Goal: Transaction & Acquisition: Purchase product/service

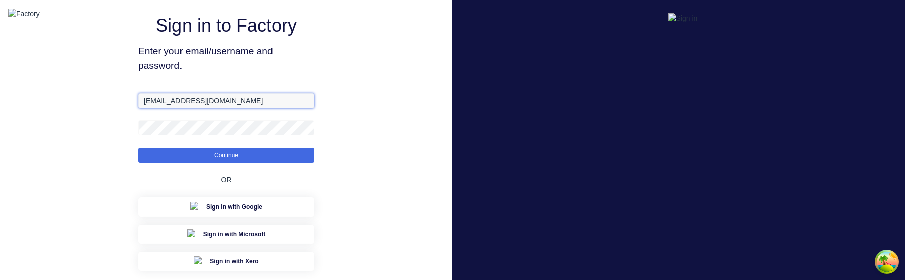
click at [209, 108] on input "[EMAIL_ADDRESS][DOMAIN_NAME]" at bounding box center [226, 100] width 176 height 15
click at [166, 108] on input "[EMAIL_ADDRESS][DOMAIN_NAME]" at bounding box center [226, 100] width 176 height 15
type input "[EMAIL_ADDRESS][DOMAIN_NAME]"
click at [199, 93] on div "Sign in to Factory Enter your email/username and password. aimon+1@xero.factory…" at bounding box center [226, 169] width 176 height 300
click at [138, 147] on button "Continue" at bounding box center [226, 154] width 176 height 15
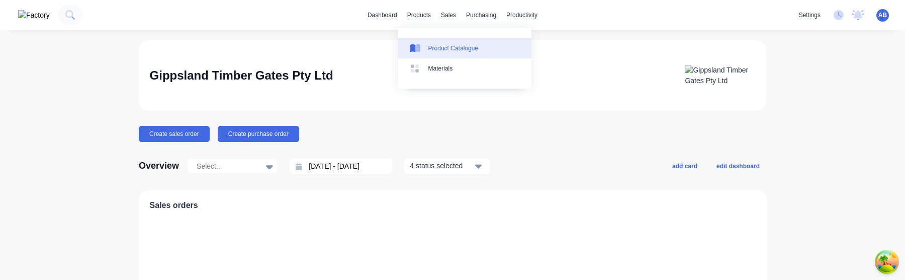
click at [439, 51] on div "Product Catalogue" at bounding box center [453, 48] width 50 height 9
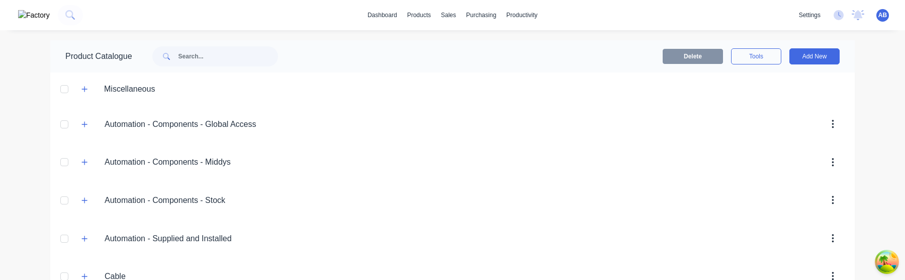
click at [81, 99] on header "Miscellaneous" at bounding box center [452, 88] width 805 height 33
click at [81, 92] on icon "button" at bounding box center [84, 88] width 6 height 7
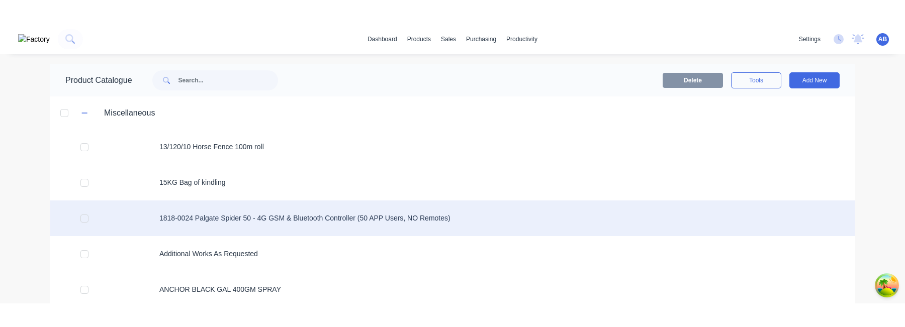
scroll to position [10, 0]
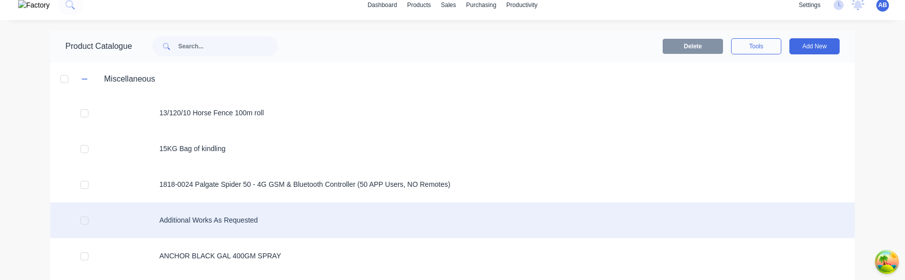
click at [218, 214] on div "Additional Works As Requested" at bounding box center [452, 220] width 805 height 36
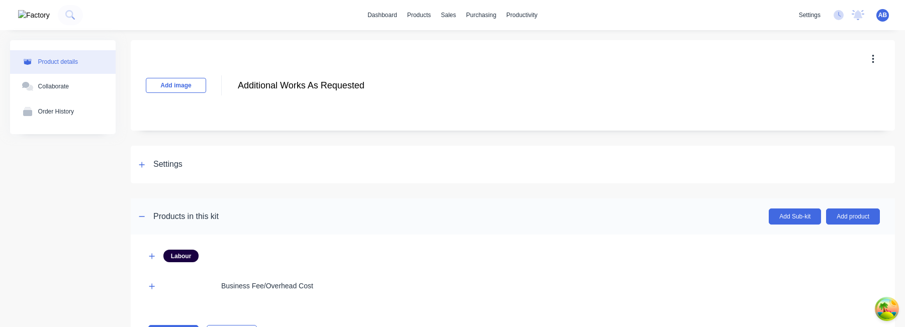
scroll to position [49, 0]
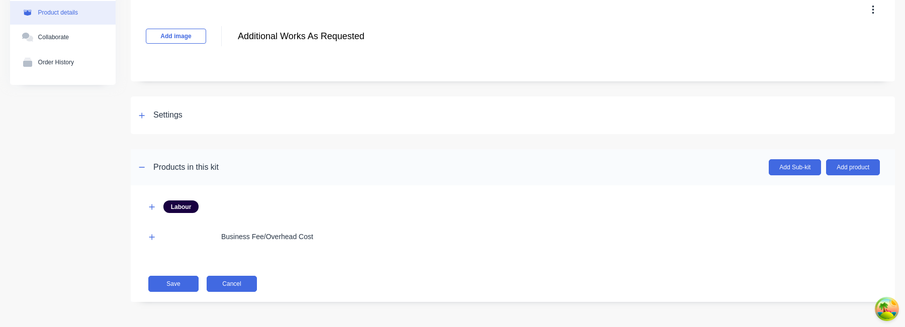
click at [241, 279] on button "Cancel" at bounding box center [232, 284] width 50 height 16
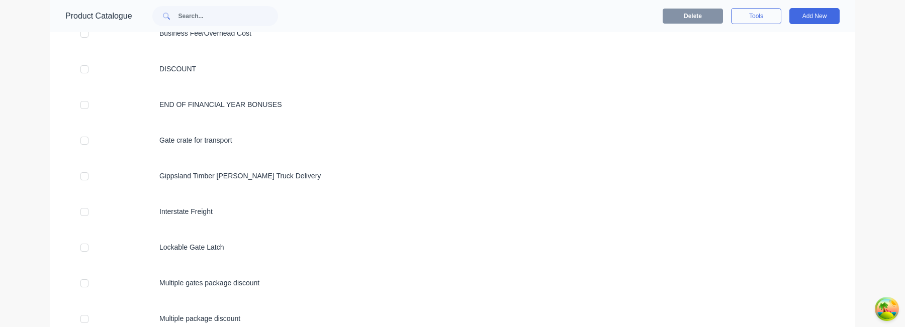
scroll to position [49, 0]
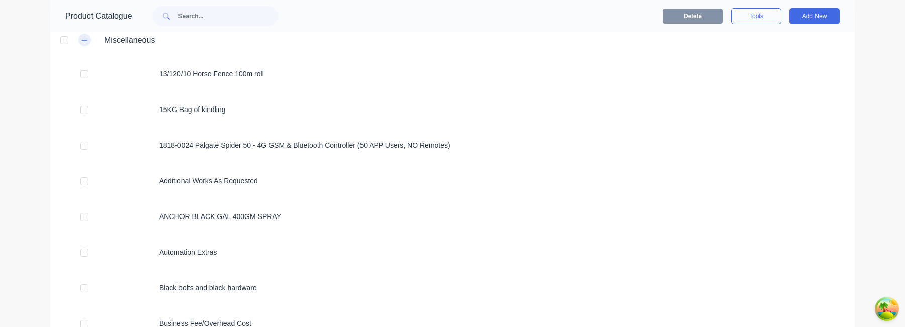
click at [81, 39] on button "button" at bounding box center [84, 40] width 13 height 13
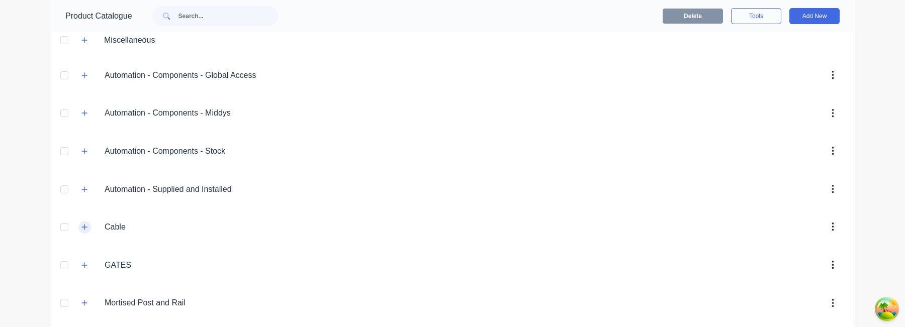
click at [87, 228] on icon "button" at bounding box center [84, 227] width 6 height 7
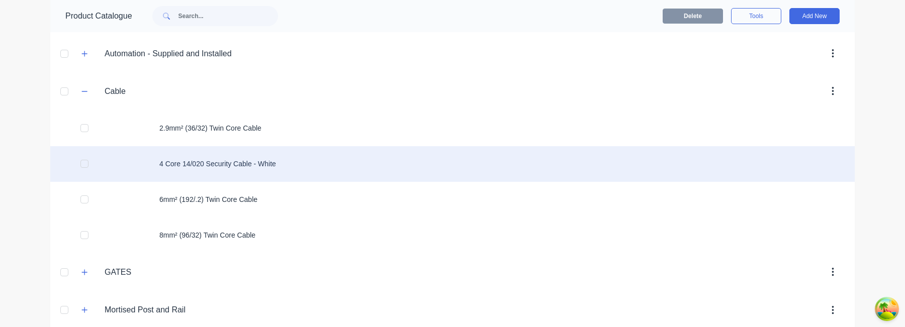
scroll to position [198, 0]
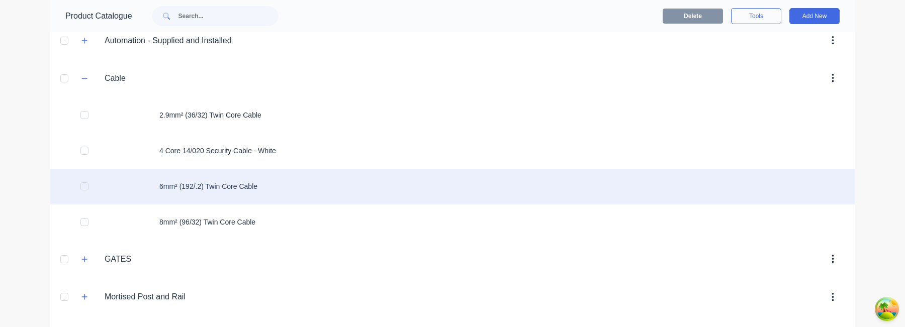
click at [240, 203] on div "6mm² (192/.2) Twin Core Cable" at bounding box center [452, 187] width 805 height 36
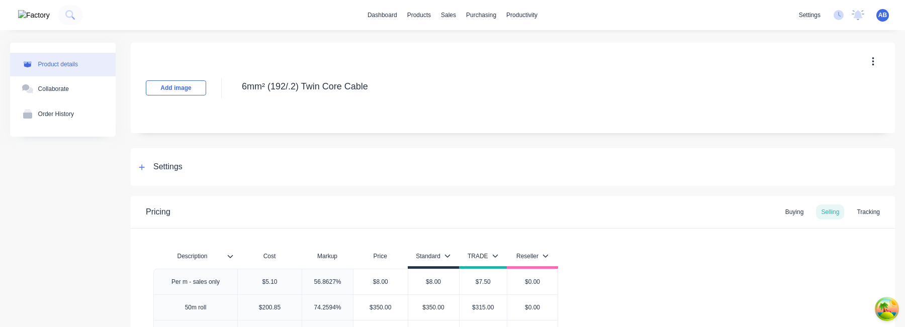
type textarea "x"
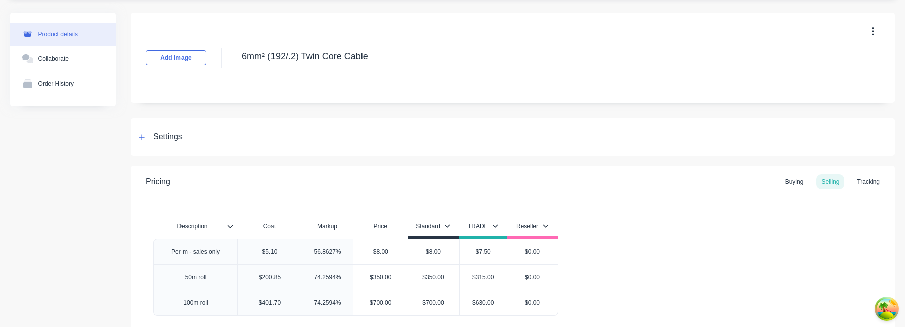
scroll to position [1, 0]
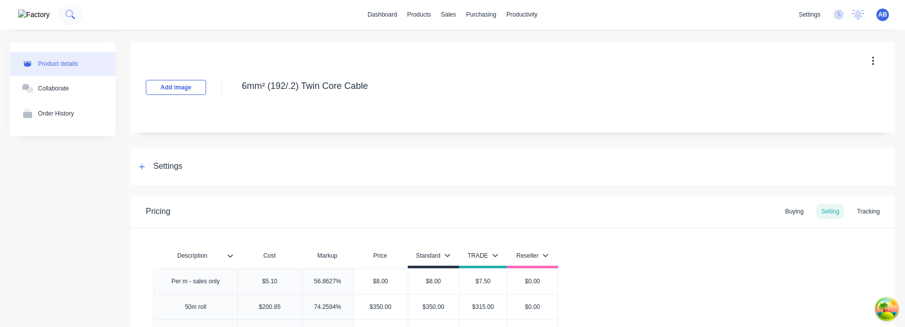
click at [65, 17] on icon at bounding box center [70, 15] width 10 height 10
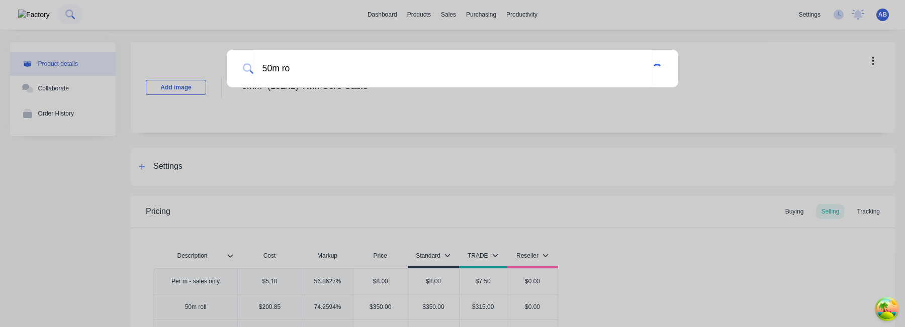
type input "50m rol"
type textarea "x"
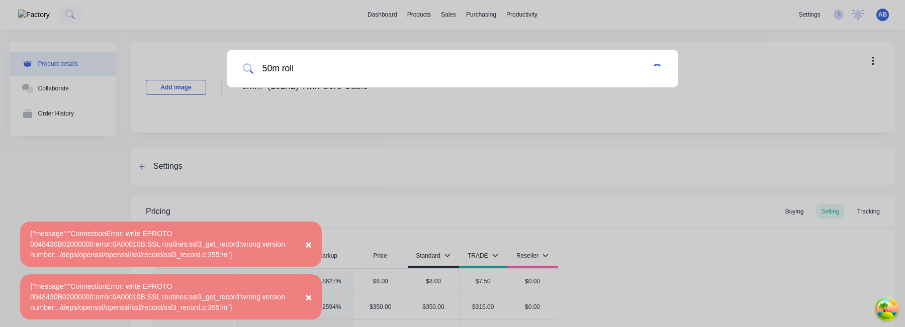
type input "50m roll"
type input "50m"
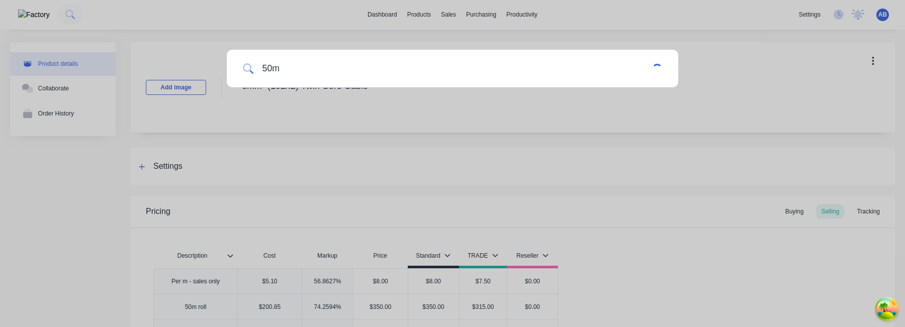
click at [292, 67] on input "50m" at bounding box center [453, 69] width 398 height 38
type input "50m"
click at [310, 61] on input "50m" at bounding box center [453, 69] width 398 height 38
click at [364, 63] on input "50m" at bounding box center [454, 69] width 400 height 38
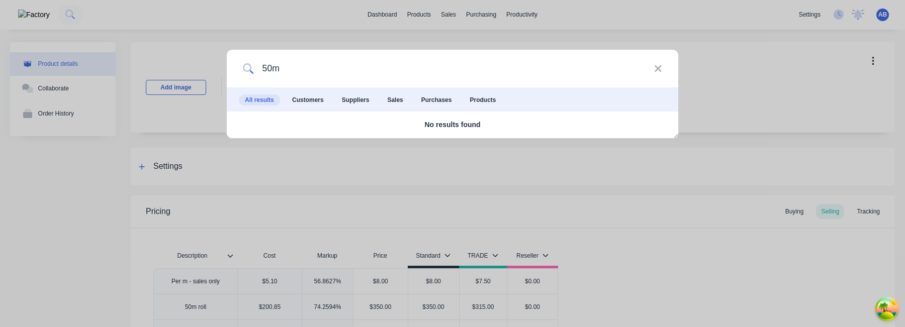
click at [344, 72] on input "50m" at bounding box center [454, 69] width 400 height 38
type input "50m roll"
click at [658, 67] on icon at bounding box center [658, 68] width 8 height 11
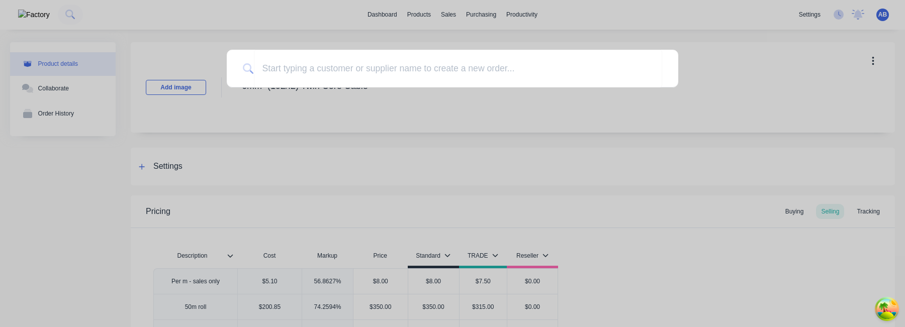
click at [660, 126] on div at bounding box center [452, 163] width 905 height 327
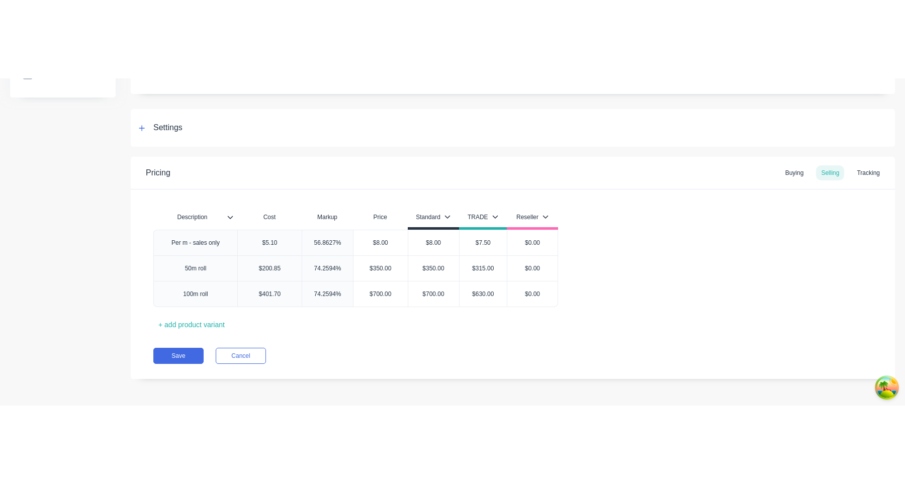
scroll to position [119, 0]
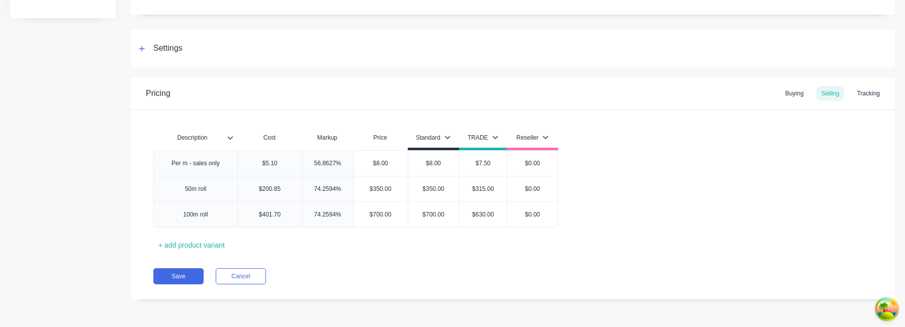
type textarea "x"
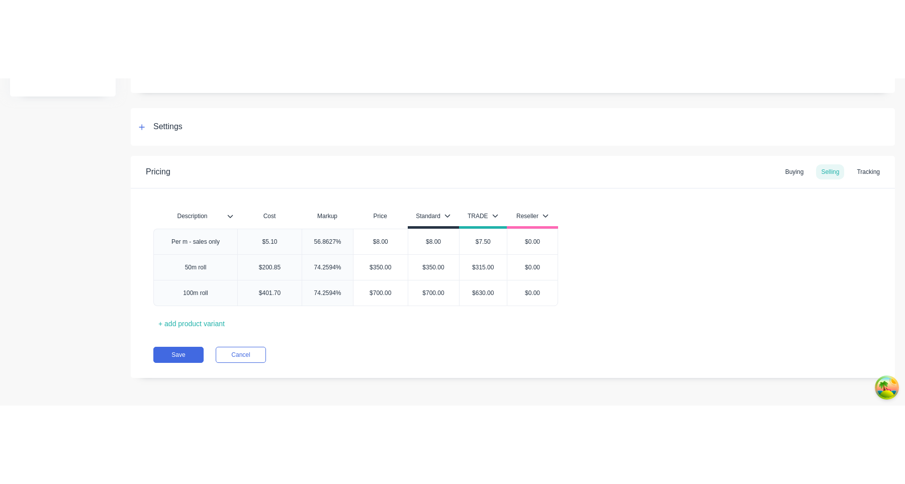
scroll to position [0, 0]
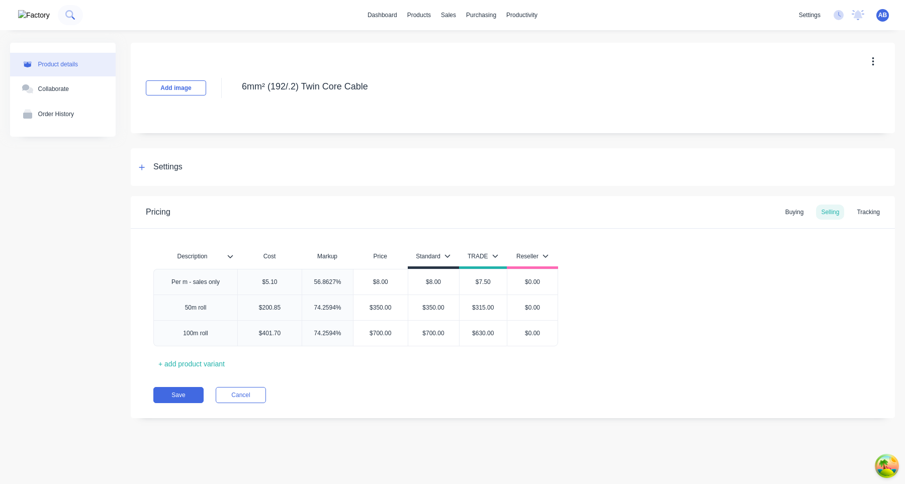
click at [60, 17] on button at bounding box center [70, 15] width 25 height 20
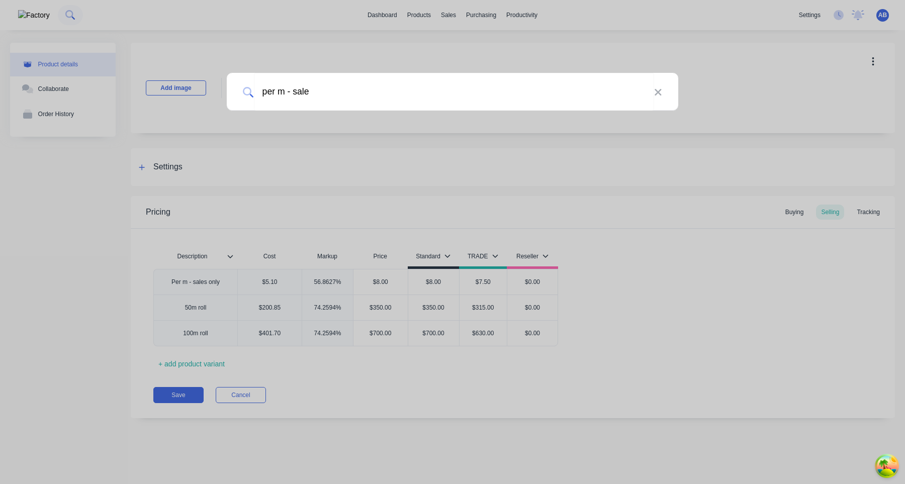
type input "per m - sales"
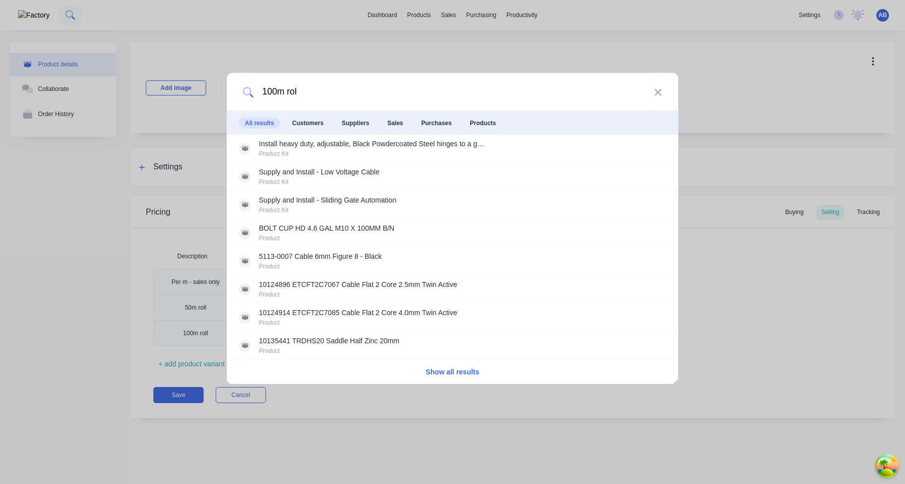
type input "100m roll"
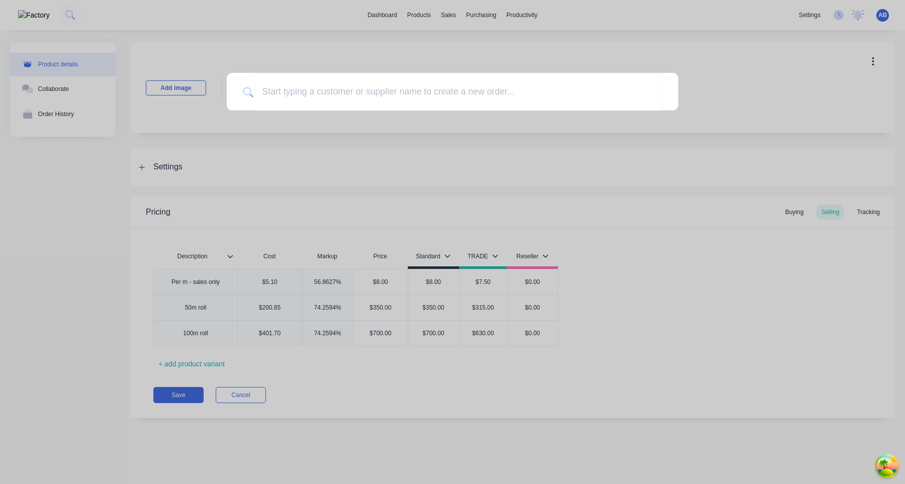
click at [251, 279] on div at bounding box center [452, 242] width 905 height 484
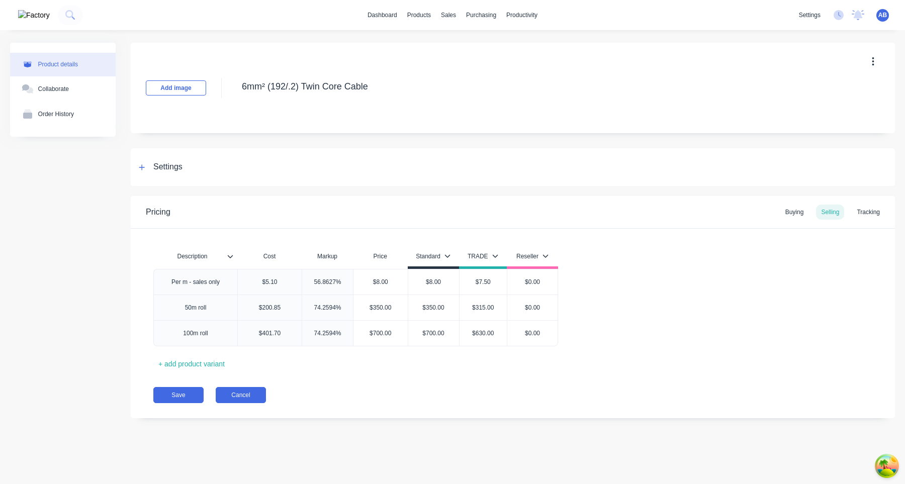
click at [252, 279] on button "Cancel" at bounding box center [241, 395] width 50 height 16
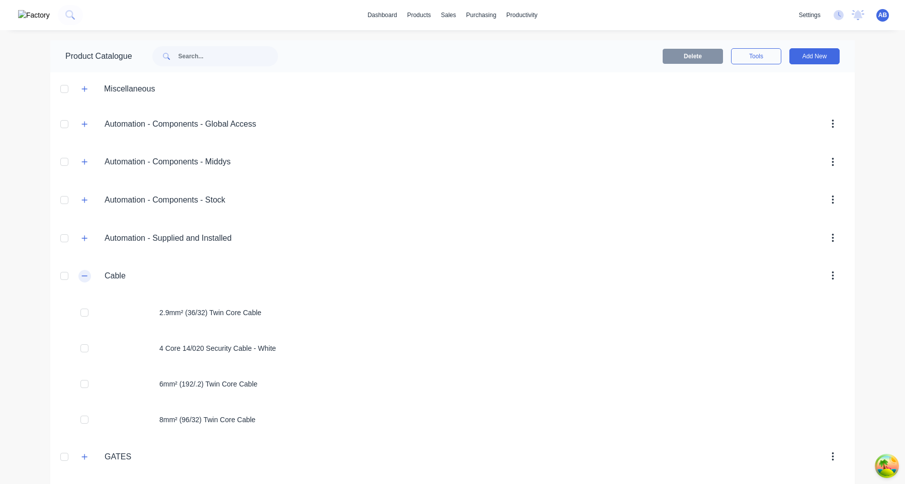
click at [88, 275] on icon "button" at bounding box center [84, 276] width 6 height 7
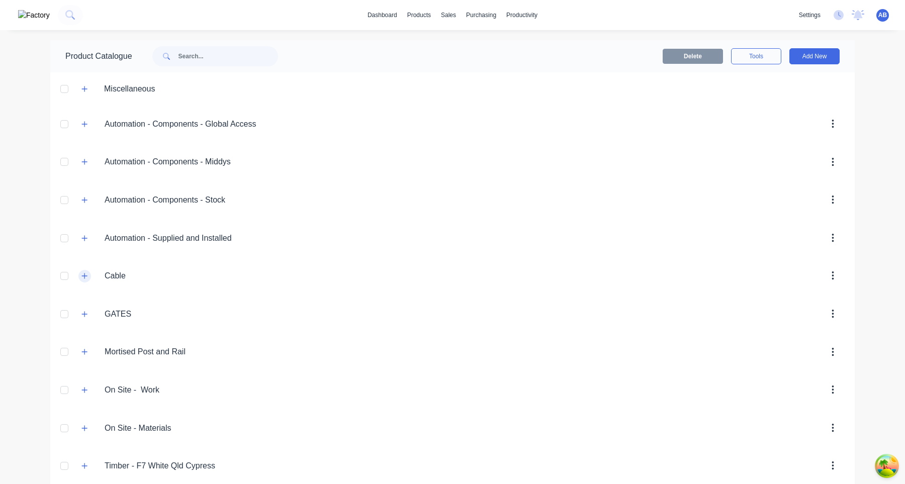
click at [85, 277] on icon "button" at bounding box center [84, 276] width 6 height 7
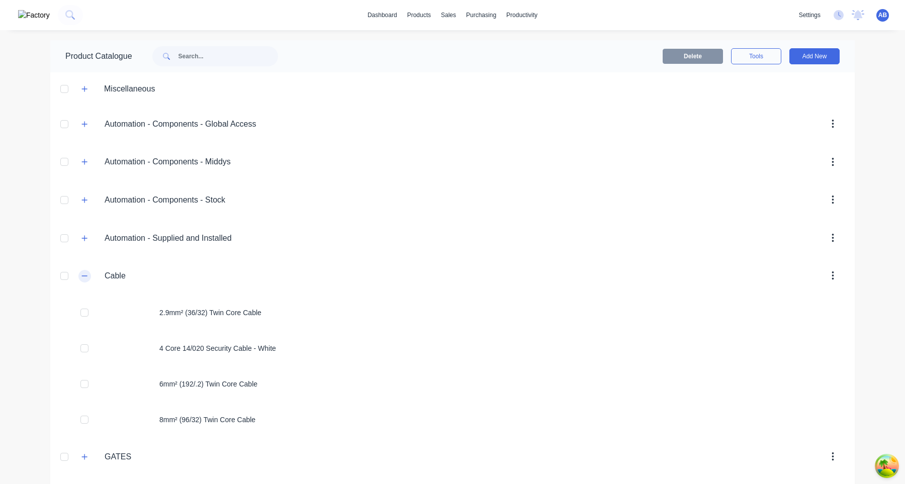
click at [82, 279] on button "button" at bounding box center [84, 276] width 13 height 13
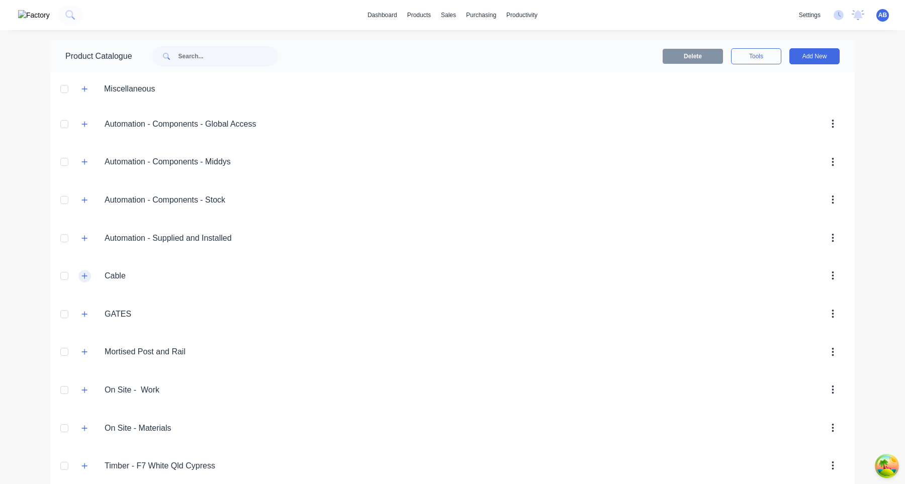
click at [82, 279] on icon "button" at bounding box center [84, 276] width 6 height 7
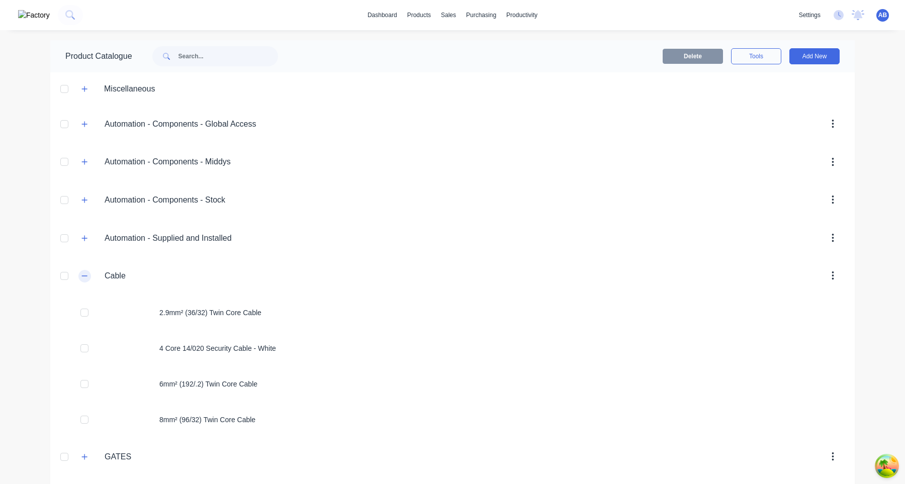
click at [82, 279] on icon "button" at bounding box center [84, 276] width 6 height 7
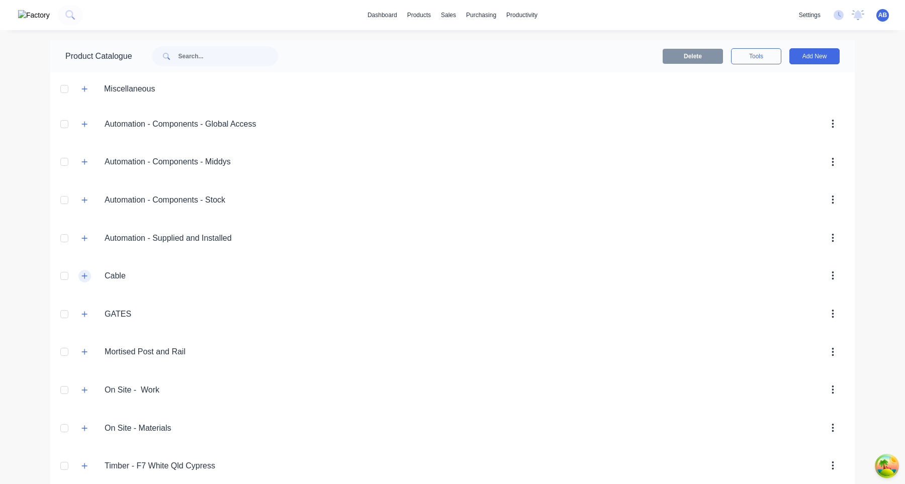
click at [82, 279] on icon "button" at bounding box center [84, 276] width 6 height 7
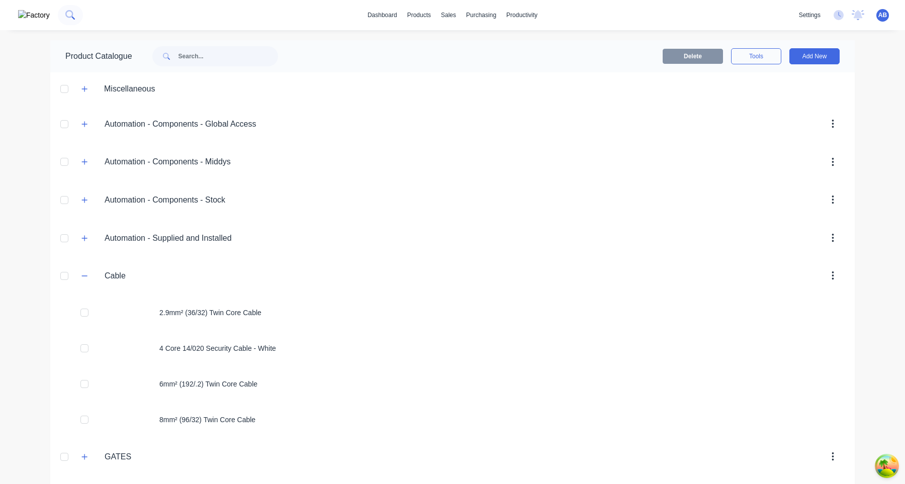
click at [65, 15] on icon at bounding box center [70, 15] width 10 height 10
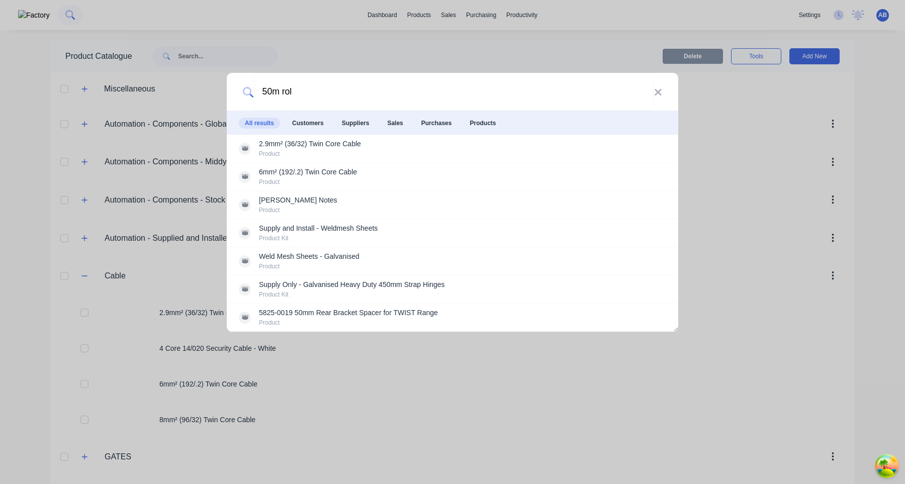
type input "50m roll"
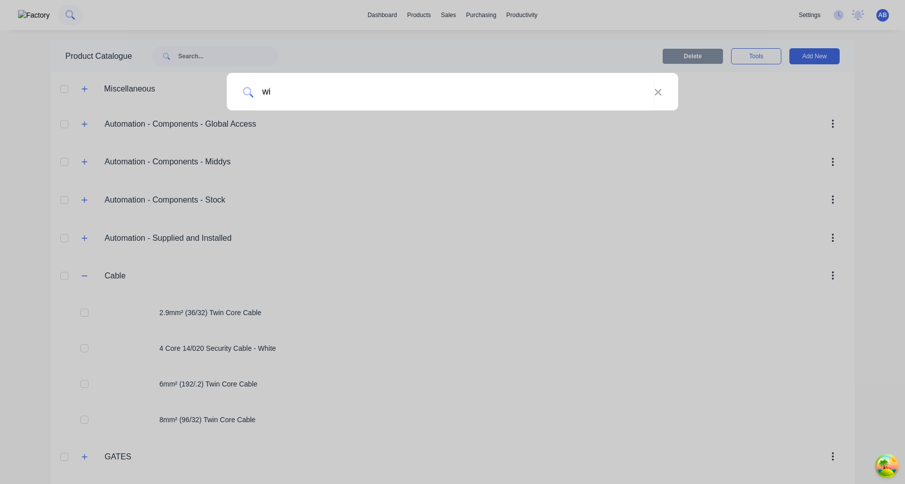
type input "w"
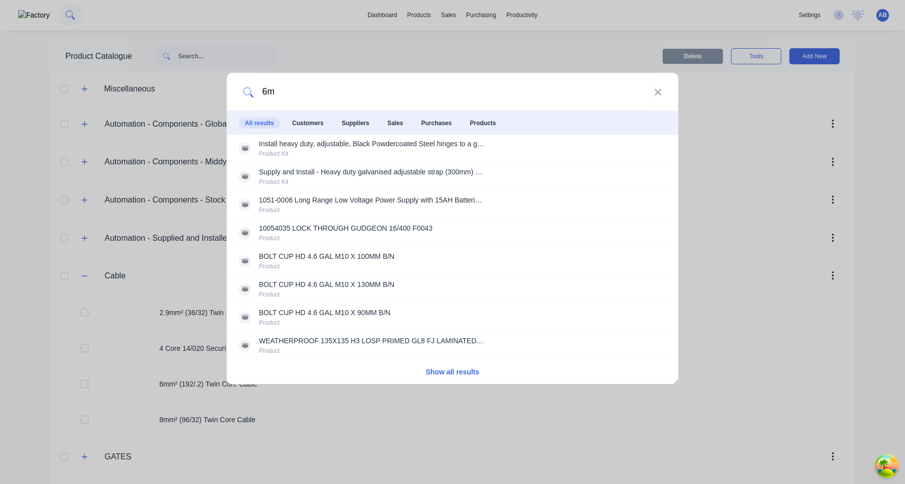
type input "6mm"
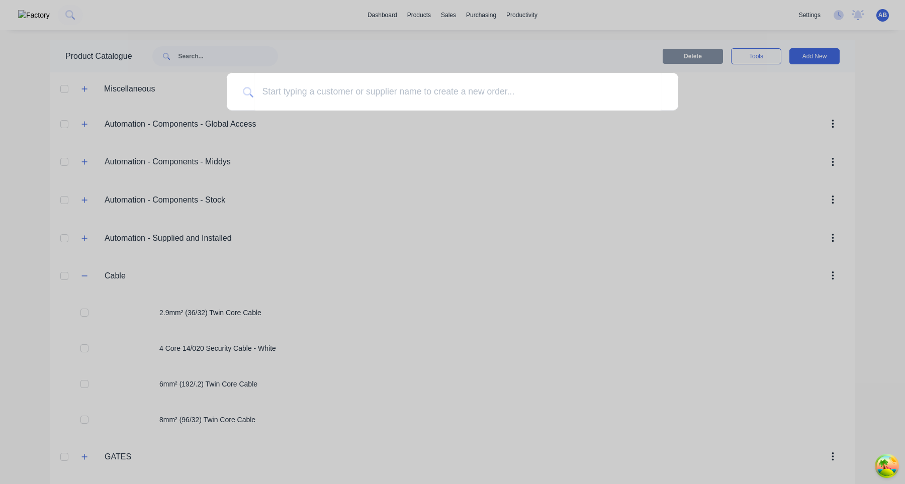
click at [99, 261] on div at bounding box center [452, 242] width 905 height 484
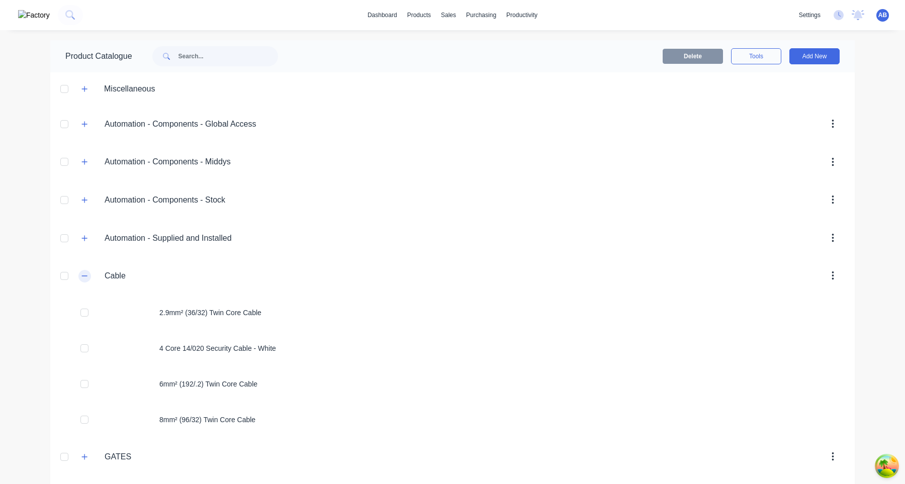
click at [90, 279] on button "button" at bounding box center [84, 276] width 13 height 13
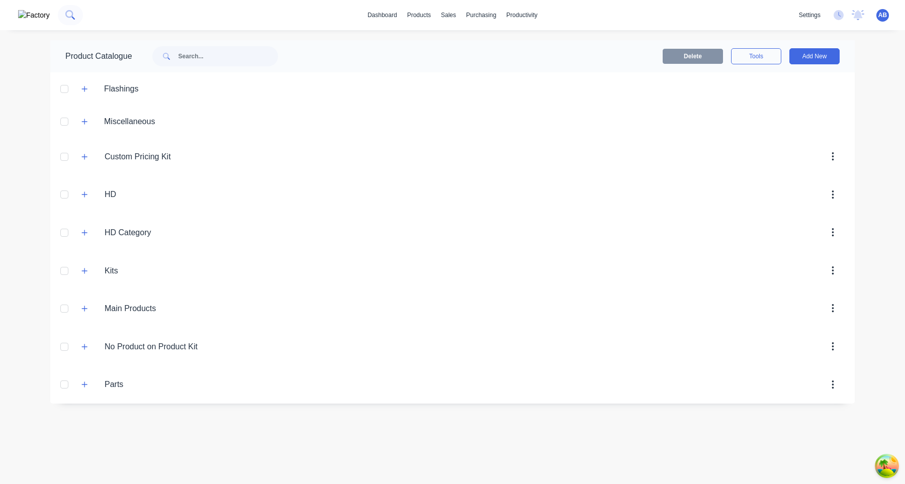
click at [71, 18] on icon at bounding box center [73, 19] width 4 height 4
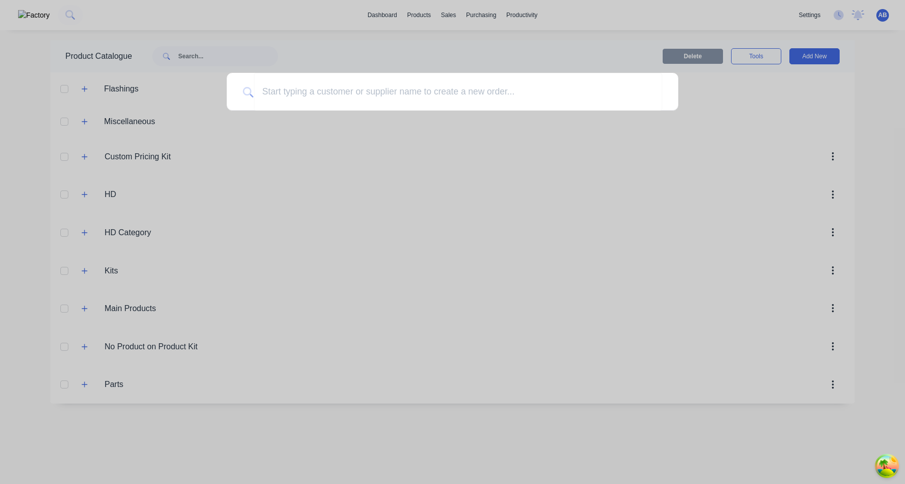
click at [94, 165] on div at bounding box center [452, 242] width 905 height 484
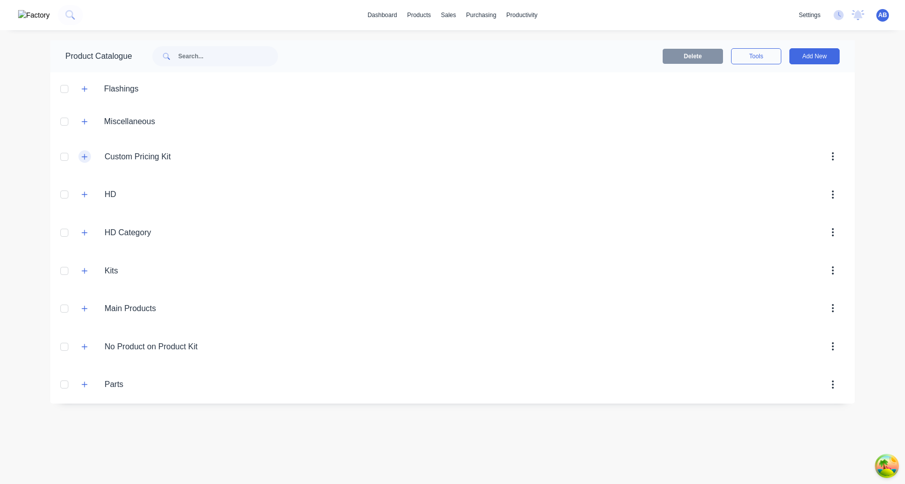
click at [85, 159] on icon "button" at bounding box center [84, 156] width 6 height 7
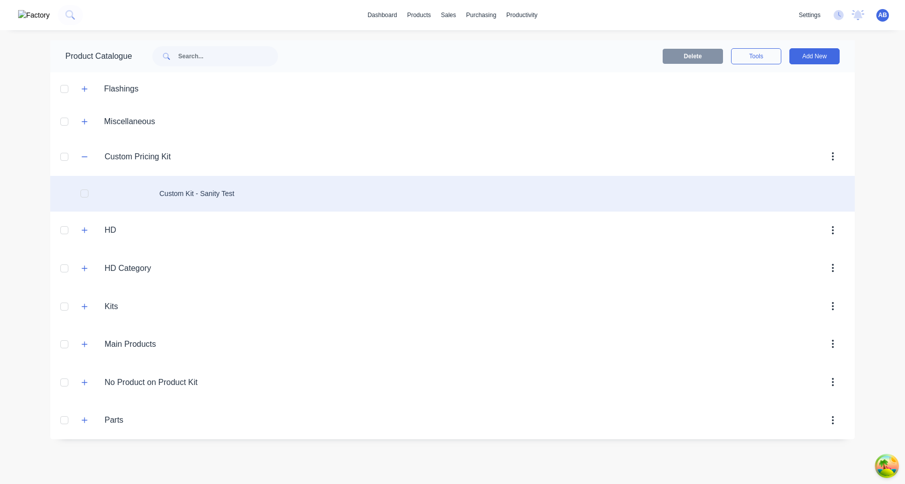
click at [188, 189] on div "Custom Kit - Sanity Test" at bounding box center [452, 194] width 805 height 36
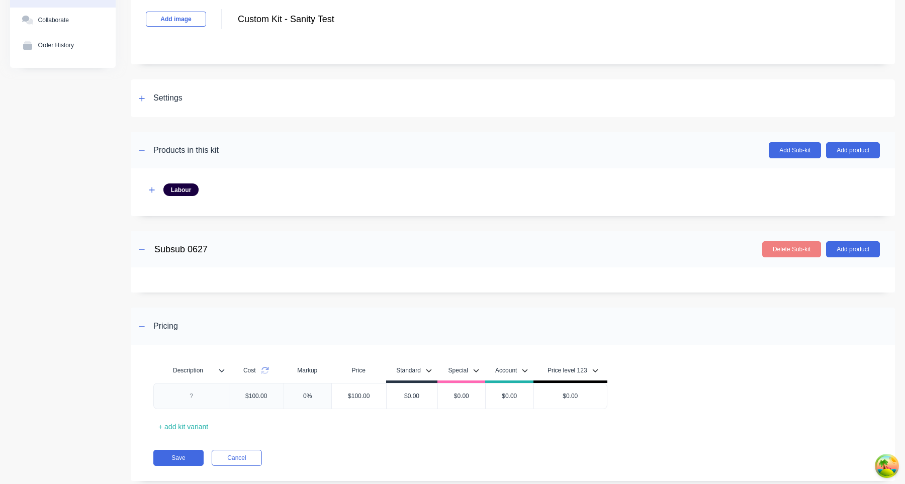
scroll to position [89, 0]
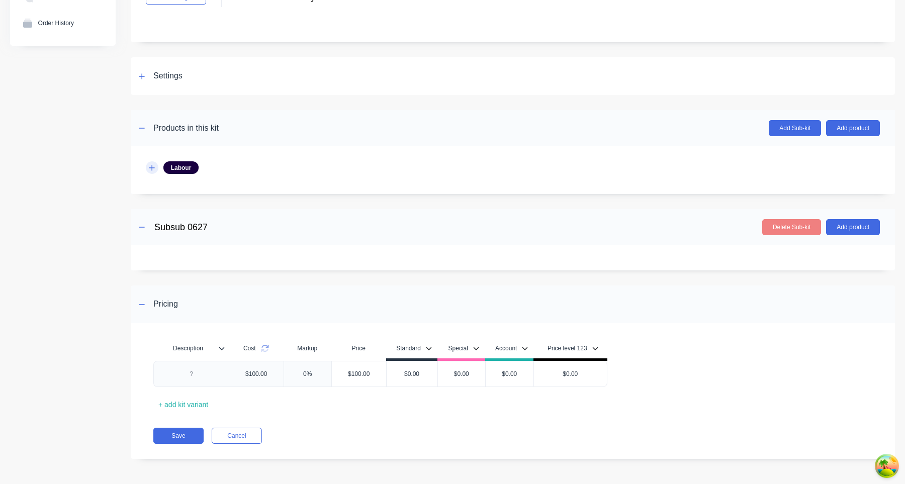
click at [149, 165] on icon "button" at bounding box center [152, 167] width 6 height 7
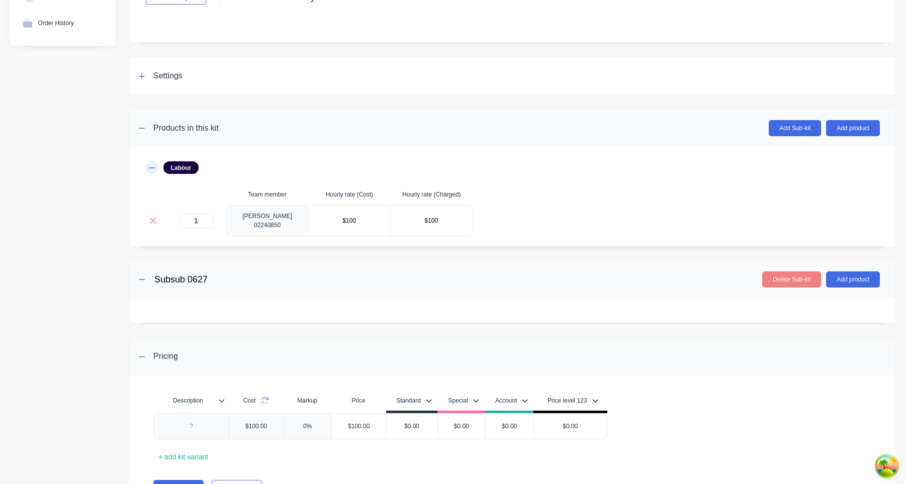
scroll to position [0, 0]
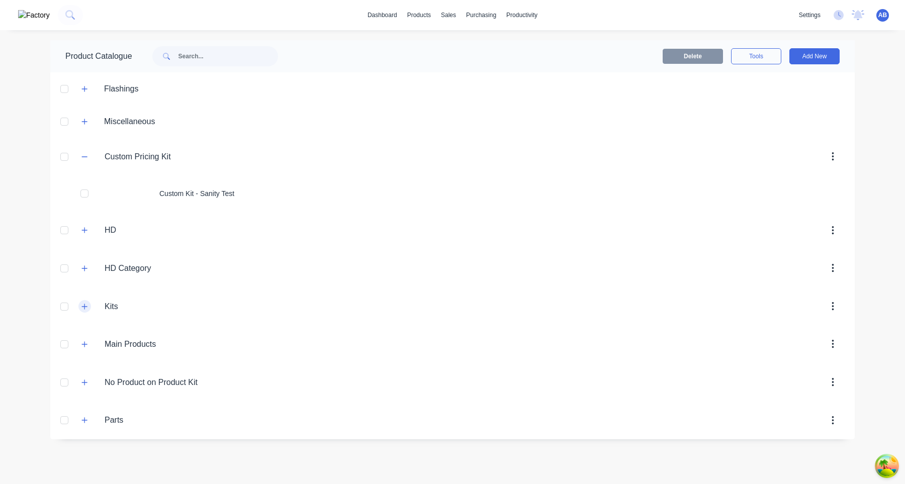
click at [87, 310] on icon "button" at bounding box center [84, 306] width 6 height 7
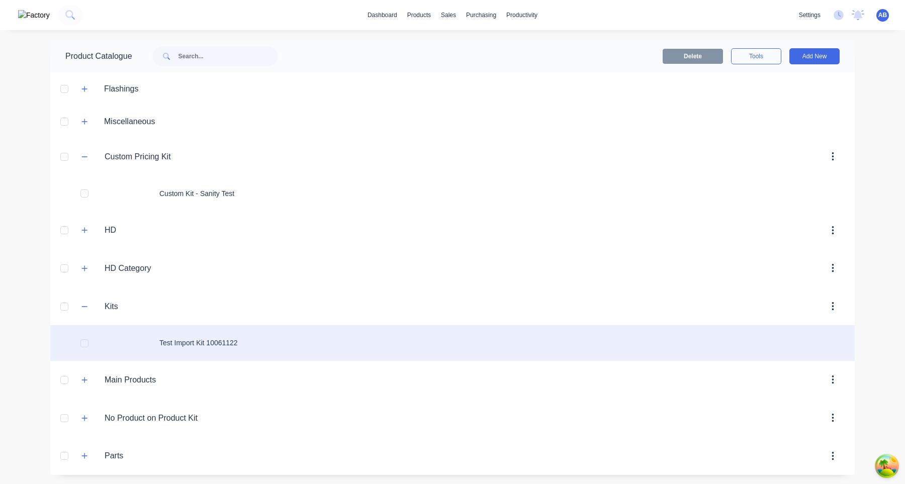
scroll to position [1, 0]
click at [197, 346] on div "Test Import Kit 10061122" at bounding box center [452, 342] width 805 height 36
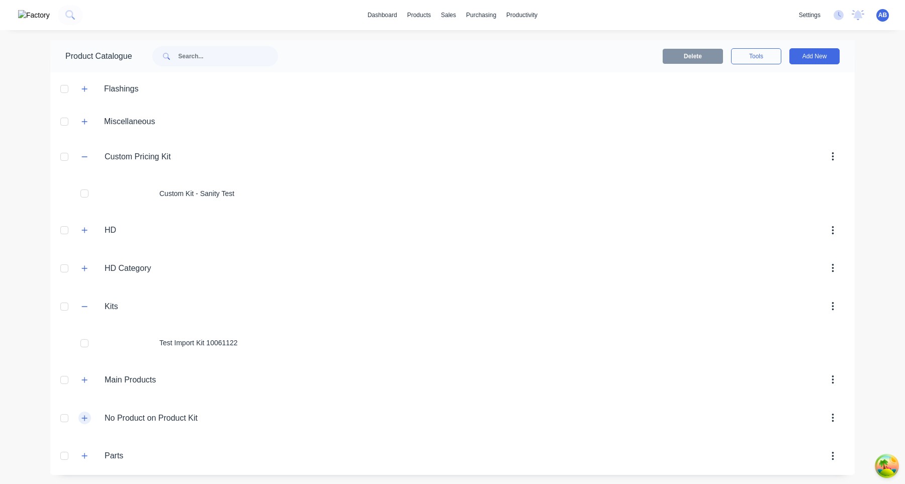
click at [90, 417] on button "button" at bounding box center [84, 418] width 13 height 13
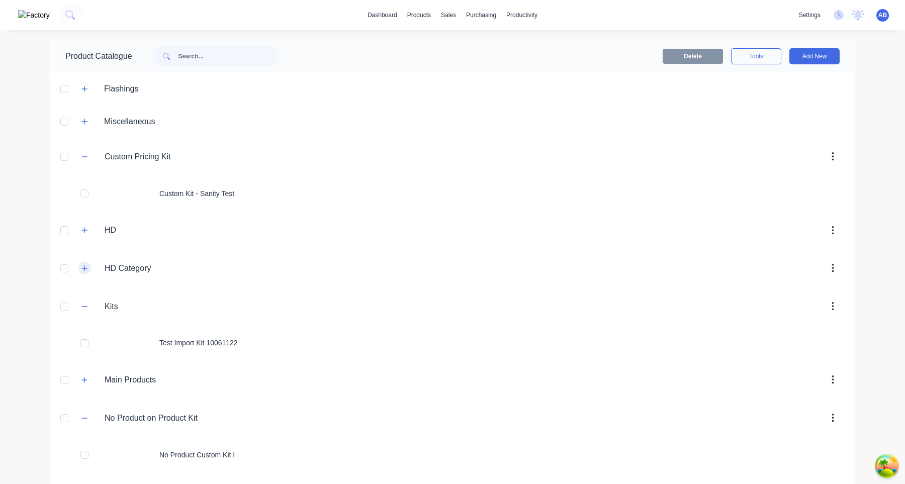
click at [88, 268] on icon "button" at bounding box center [84, 268] width 6 height 7
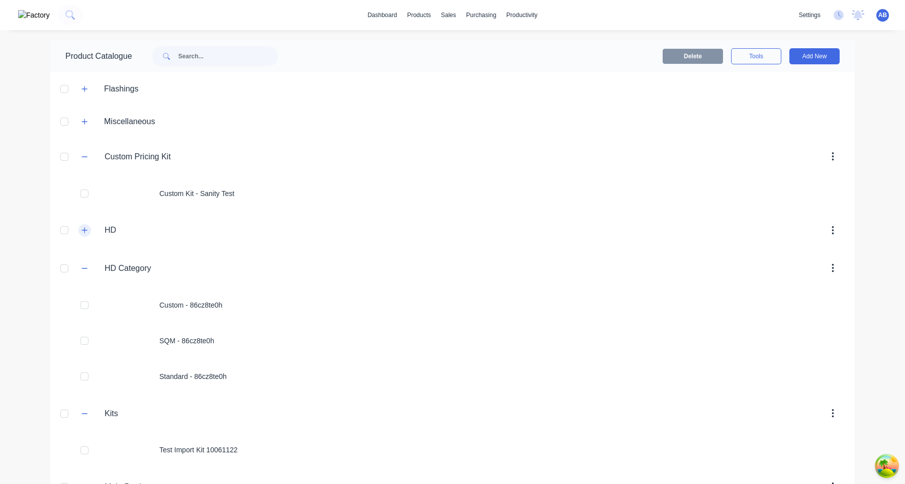
click at [86, 230] on icon "button" at bounding box center [84, 230] width 6 height 7
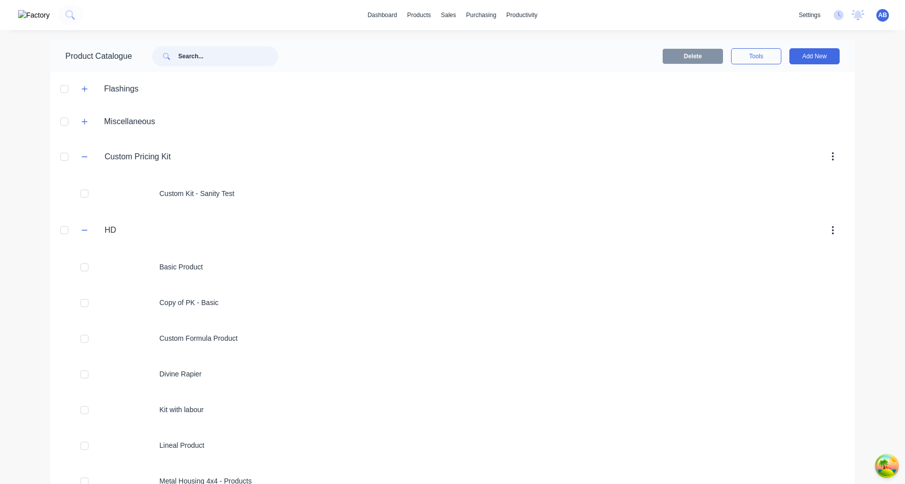
click at [231, 56] on input "text" at bounding box center [229, 56] width 100 height 20
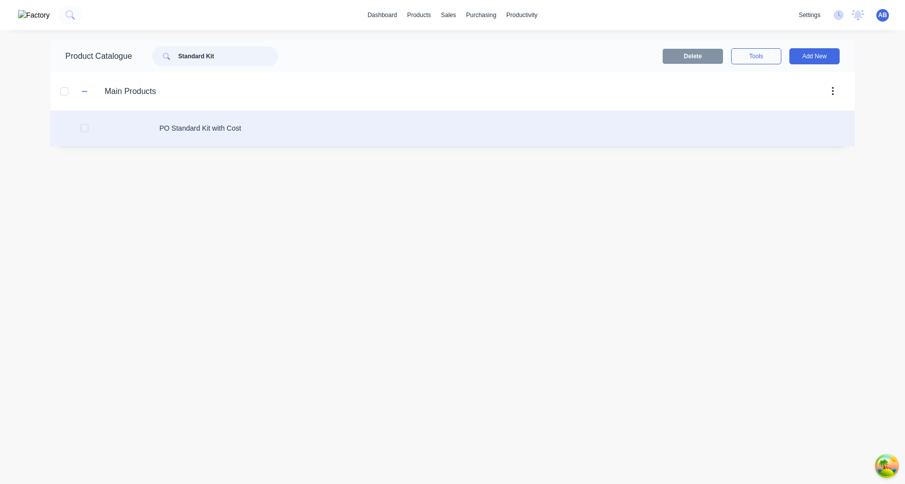
type input "Standard Kit"
click at [208, 137] on div "PO Standard Kit with Cost" at bounding box center [452, 129] width 805 height 36
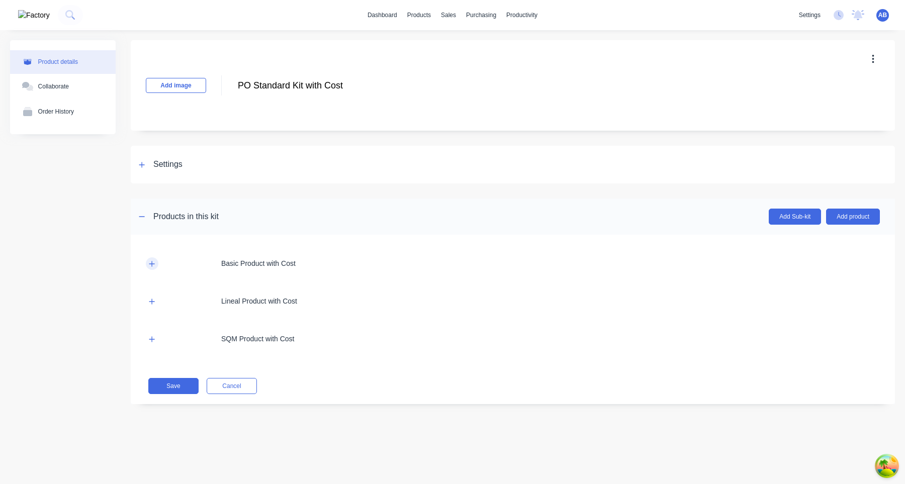
click at [157, 261] on button "button" at bounding box center [152, 263] width 13 height 13
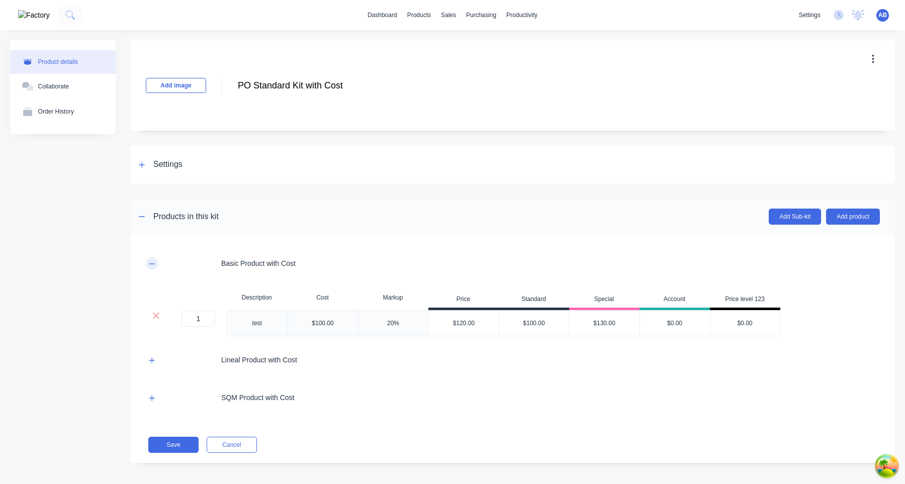
click at [157, 261] on button "button" at bounding box center [152, 263] width 13 height 13
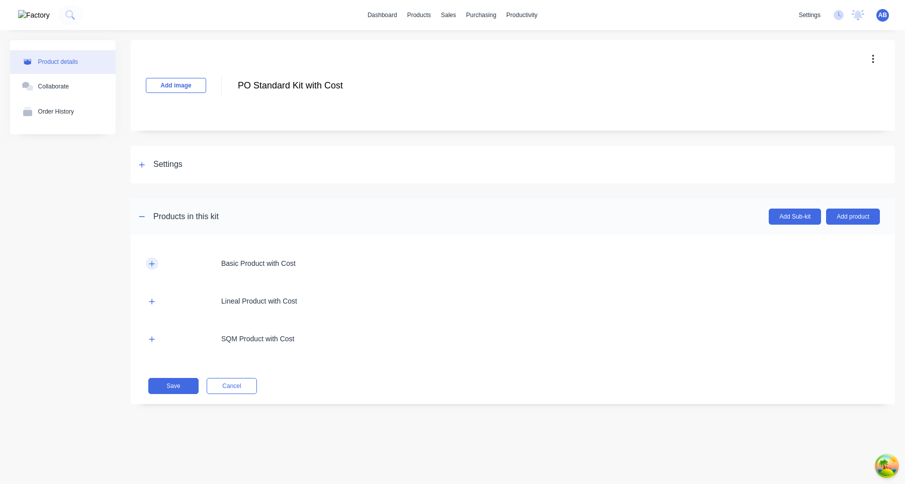
click at [157, 261] on button "button" at bounding box center [152, 263] width 13 height 13
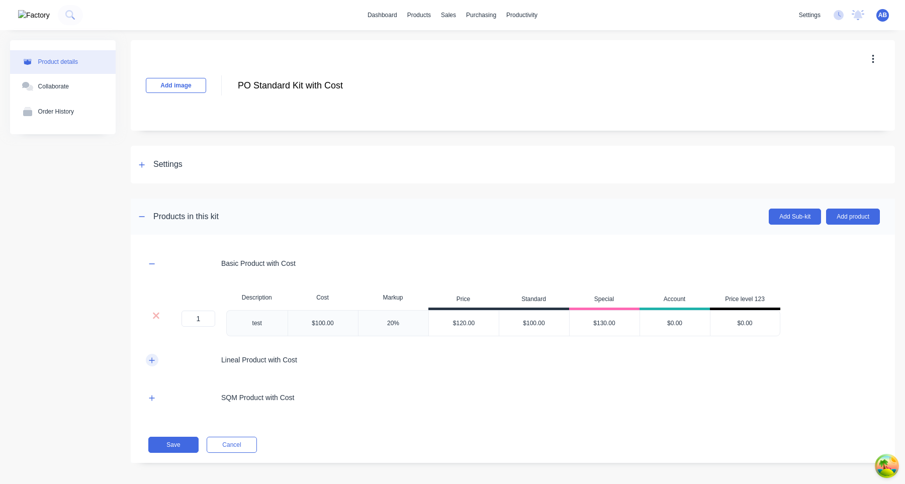
click at [153, 362] on icon "button" at bounding box center [152, 360] width 6 height 7
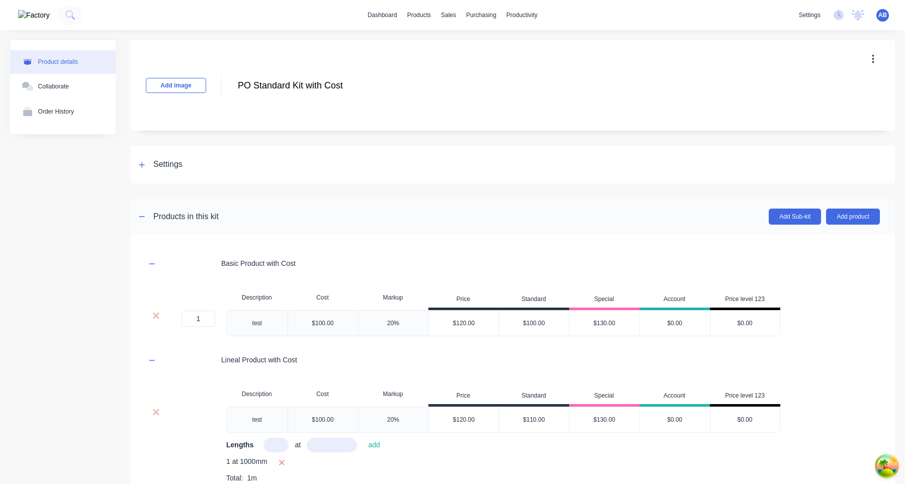
scroll to position [129, 0]
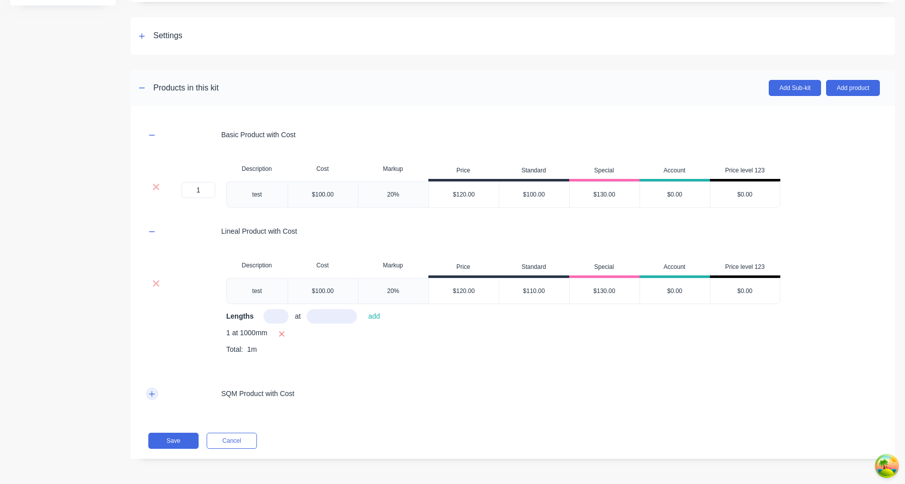
click at [152, 394] on icon "button" at bounding box center [152, 394] width 6 height 6
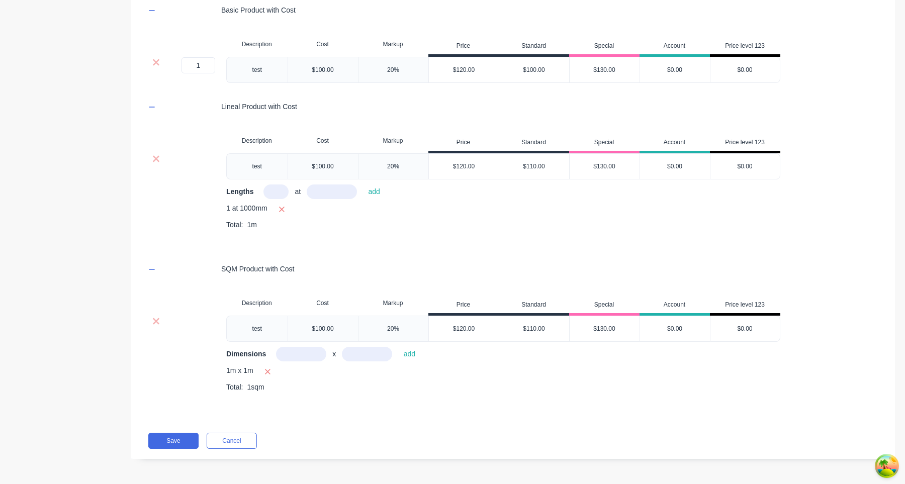
scroll to position [0, 0]
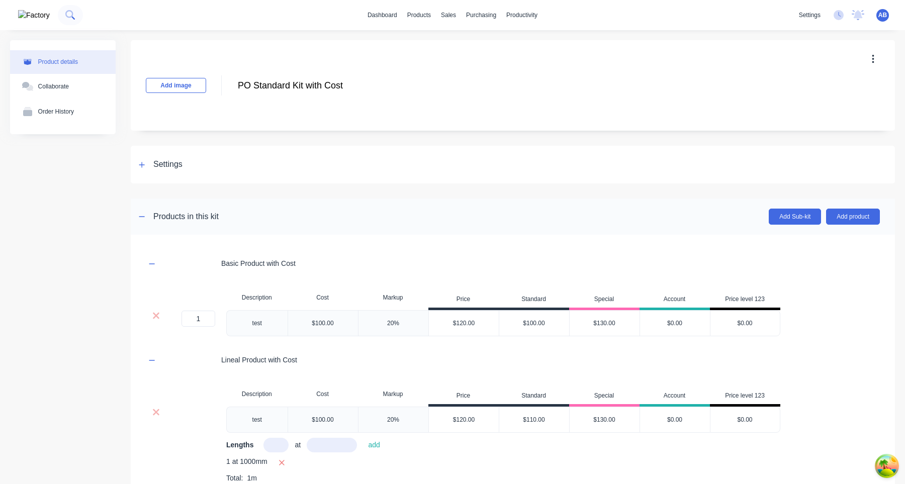
click at [65, 16] on icon at bounding box center [70, 15] width 10 height 10
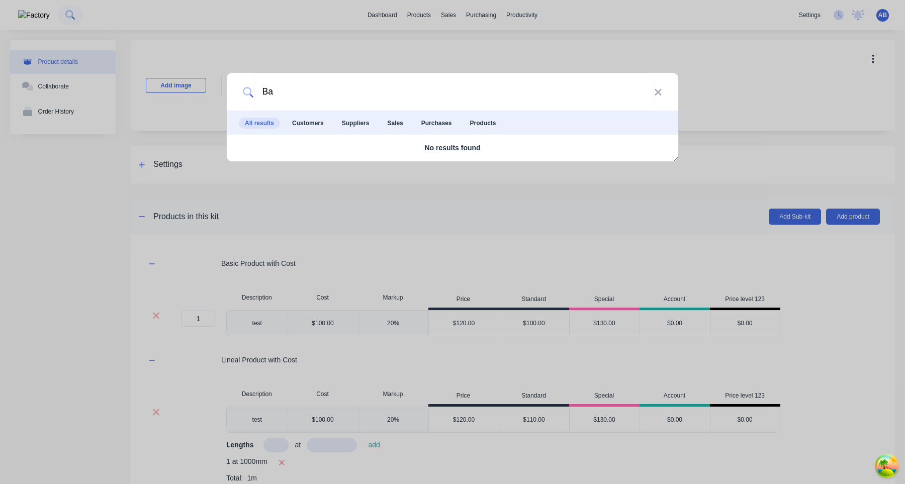
type input "B"
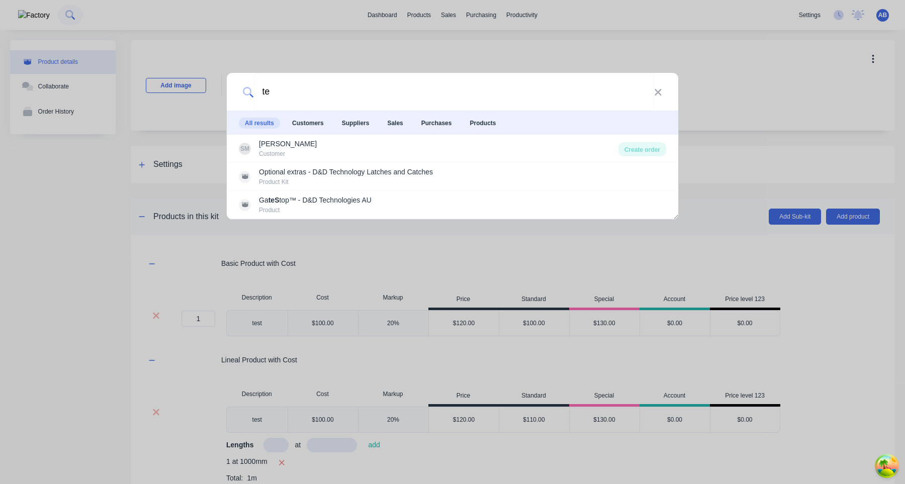
type input "t"
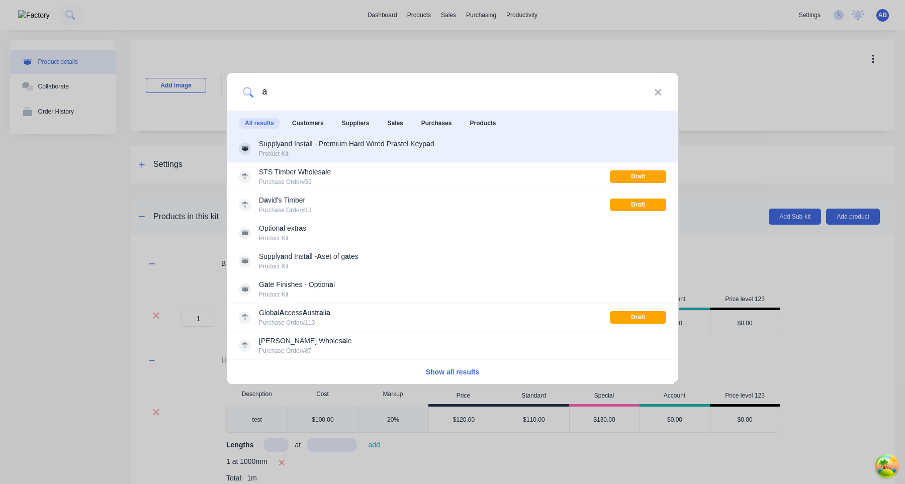
type input "a"
click at [338, 152] on div "Product Kit" at bounding box center [347, 153] width 176 height 9
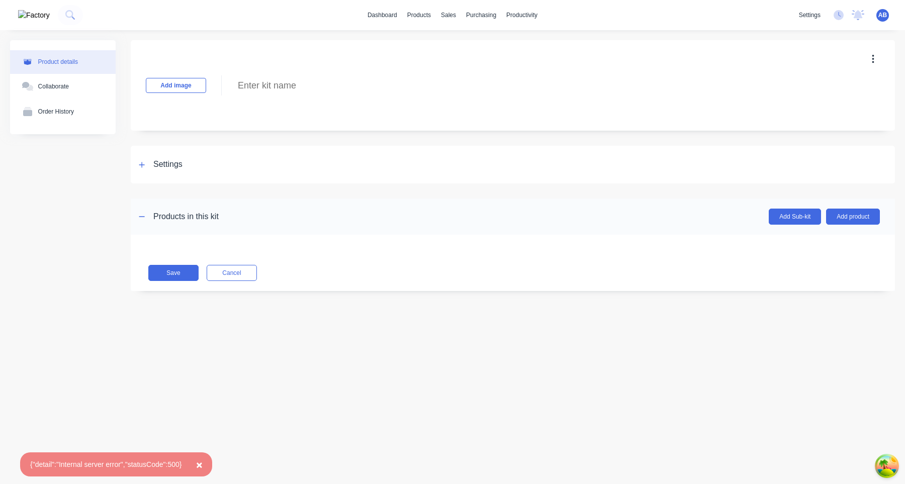
click at [884, 16] on span "AB" at bounding box center [883, 15] width 9 height 9
click at [821, 132] on button "Sign out" at bounding box center [819, 126] width 133 height 20
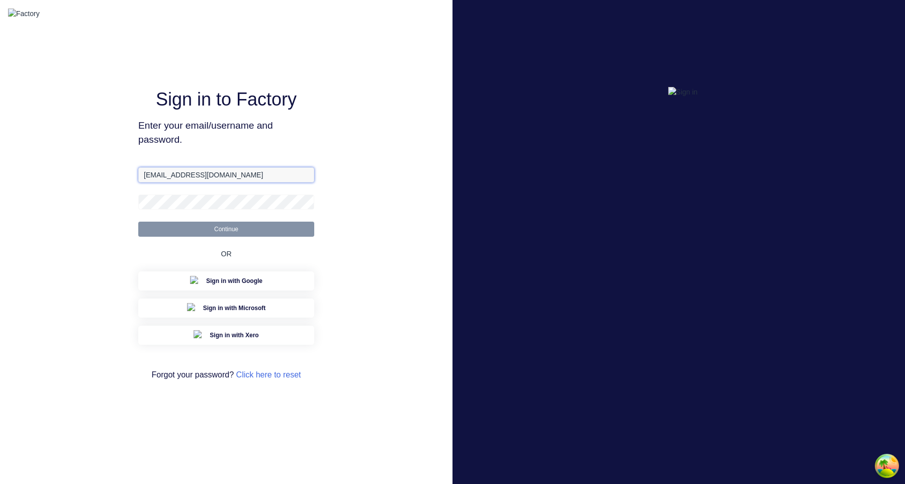
click at [240, 179] on input "[EMAIL_ADDRESS][DOMAIN_NAME]" at bounding box center [226, 174] width 176 height 15
click at [164, 183] on input "[EMAIL_ADDRESS][DOMAIN_NAME]" at bounding box center [226, 174] width 176 height 15
click at [237, 182] on input "[EMAIL_ADDRESS][DOMAIN_NAME]" at bounding box center [226, 174] width 176 height 15
paste input "[DOMAIN_NAME]"
click at [138, 222] on button "Continue" at bounding box center [226, 229] width 176 height 15
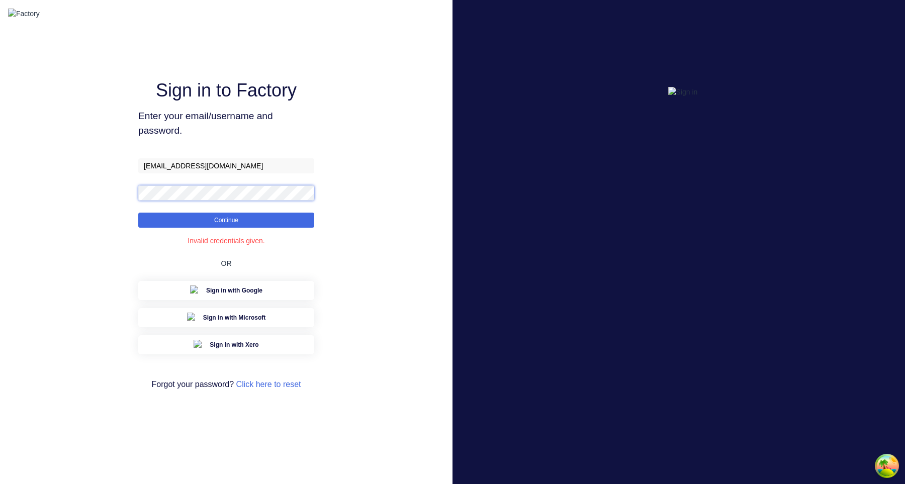
click at [138, 213] on button "Continue" at bounding box center [226, 220] width 176 height 15
click at [392, 232] on div "Sign in to Factory Enter your email/username and password. [EMAIL_ADDRESS][DOMA…" at bounding box center [226, 242] width 453 height 484
click at [299, 228] on button "Continue" at bounding box center [226, 220] width 176 height 15
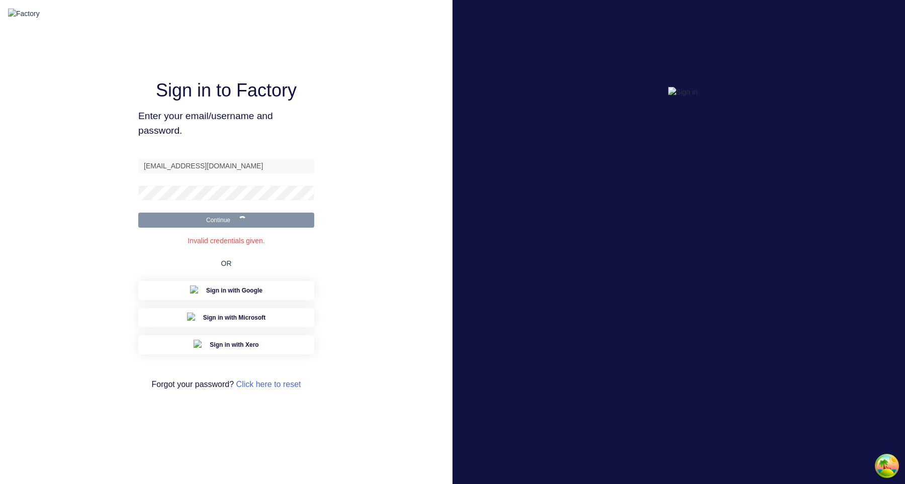
click at [299, 228] on button "Continue" at bounding box center [226, 220] width 176 height 15
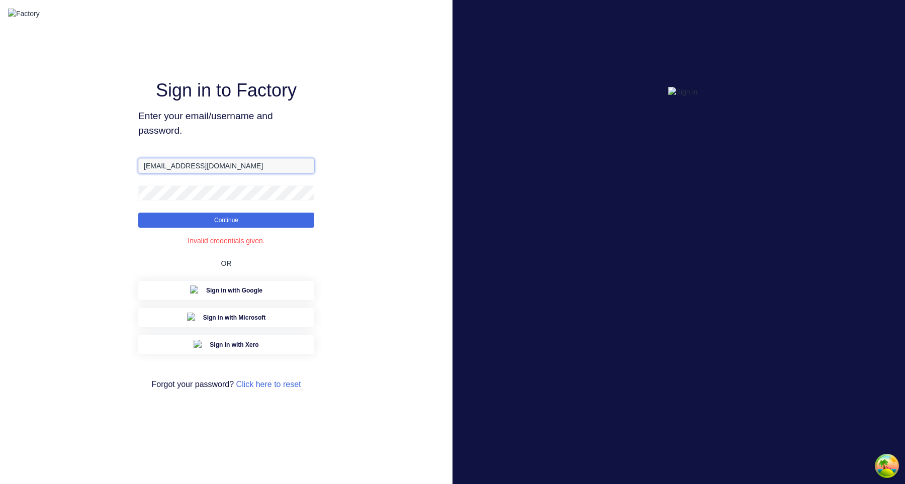
click at [187, 174] on input "[EMAIL_ADDRESS][DOMAIN_NAME]" at bounding box center [226, 165] width 176 height 15
click at [138, 213] on button "Continue" at bounding box center [226, 220] width 176 height 15
click at [284, 138] on span "Enter your email/username and password." at bounding box center [226, 123] width 176 height 29
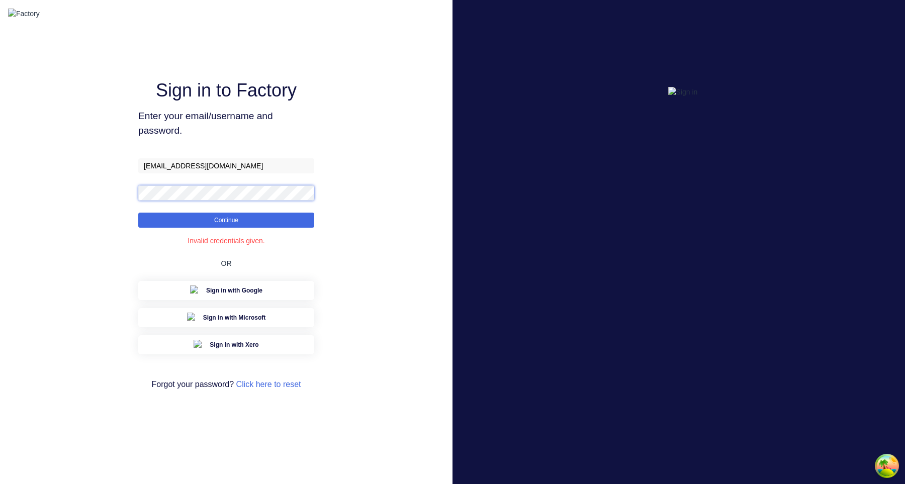
click at [138, 213] on button "Continue" at bounding box center [226, 220] width 176 height 15
click at [231, 174] on input "[EMAIL_ADDRESS][DOMAIN_NAME]" at bounding box center [226, 165] width 176 height 15
paste input "[DOMAIN_NAME]"
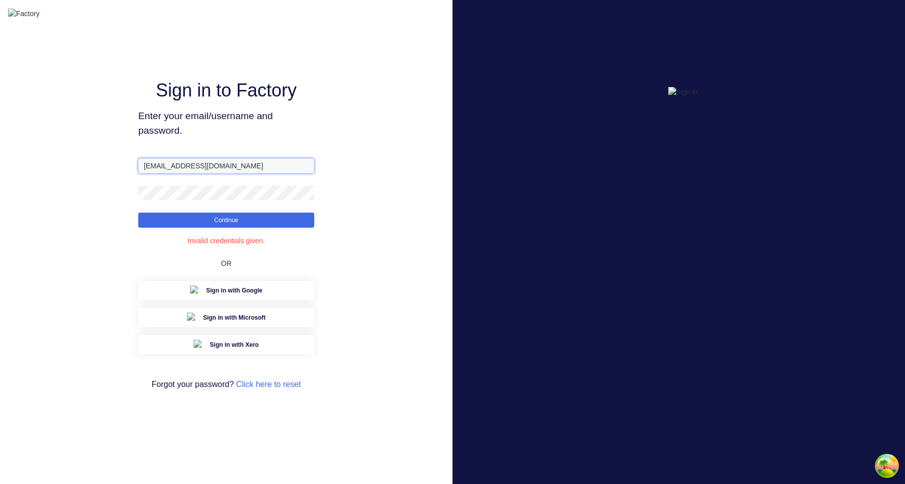
click at [138, 213] on button "Continue" at bounding box center [226, 220] width 176 height 15
click at [173, 174] on input "[EMAIL_ADDRESS][DOMAIN_NAME]" at bounding box center [226, 165] width 176 height 15
click at [186, 174] on input "[EMAIL_ADDRESS][DOMAIN_NAME]" at bounding box center [226, 165] width 176 height 15
type input "[EMAIL_ADDRESS][DOMAIN_NAME]"
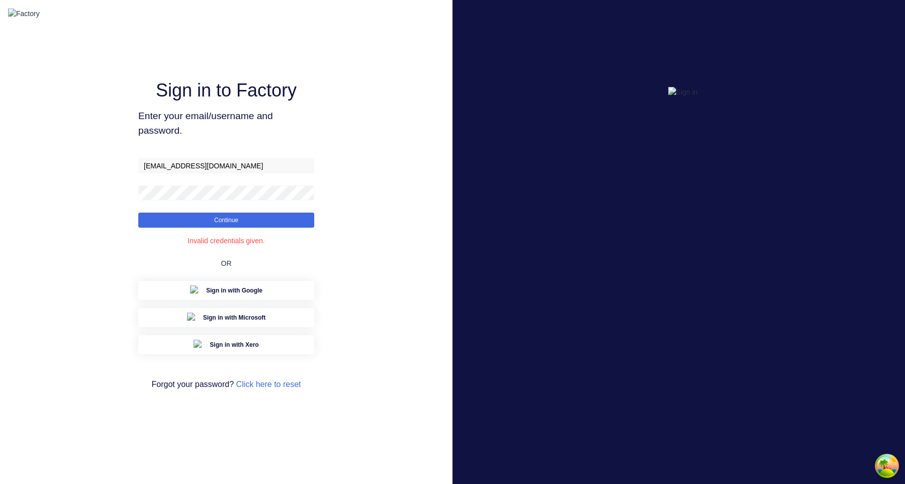
click at [262, 101] on h1 "Sign in to Factory" at bounding box center [226, 90] width 141 height 22
click at [254, 228] on button "Continue" at bounding box center [226, 220] width 176 height 15
